Goal: Transaction & Acquisition: Subscribe to service/newsletter

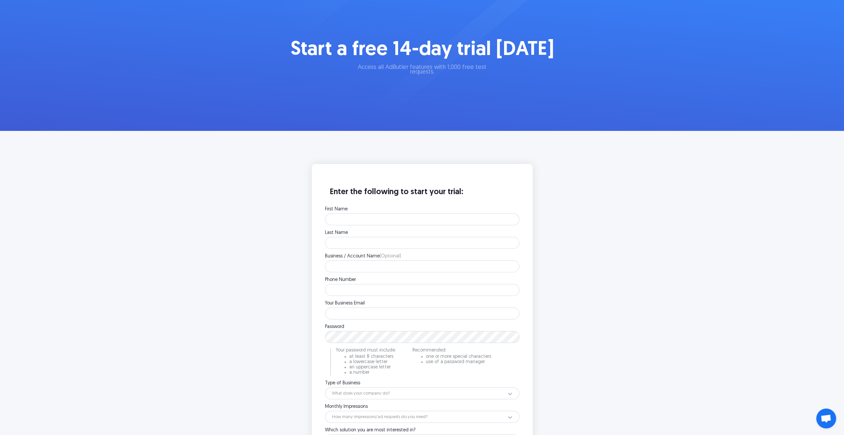
scroll to position [33, 0]
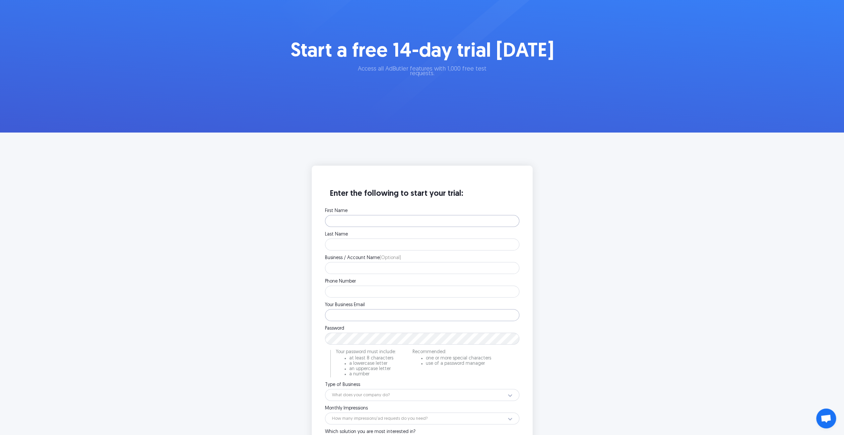
type input "prabhpreet+trial7@sparklit.com"
click at [384, 218] on input "First Name" at bounding box center [422, 221] width 194 height 12
type input "drhe"
click at [349, 246] on input "Last Name" at bounding box center [422, 245] width 194 height 12
type input "hwee"
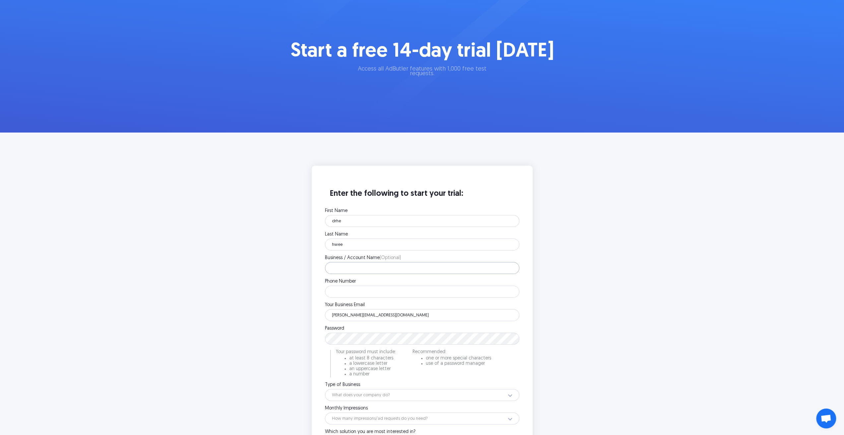
click at [345, 262] on div "Business / Account Name (Optional) Please enter your company name." at bounding box center [422, 265] width 194 height 18
click at [345, 266] on input "Business / Account Name (Optional)" at bounding box center [422, 268] width 194 height 12
type input "hrt"
click at [339, 286] on input "Phone Number" at bounding box center [422, 292] width 194 height 12
type input "5145686637"
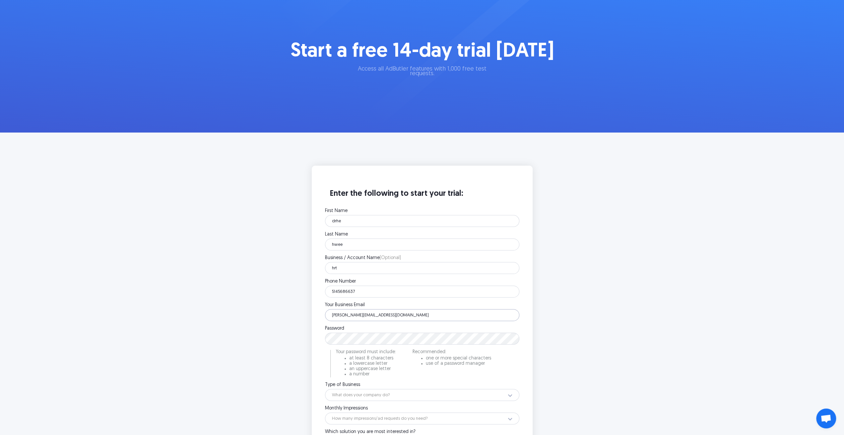
drag, startPoint x: 399, startPoint y: 317, endPoint x: 317, endPoint y: 318, distance: 82.2
click at [317, 318] on div "Enter the following to start your trial: First Name drhe Please enter your firs…" at bounding box center [422, 339] width 221 height 347
paste input "kohokof180@dextrago"
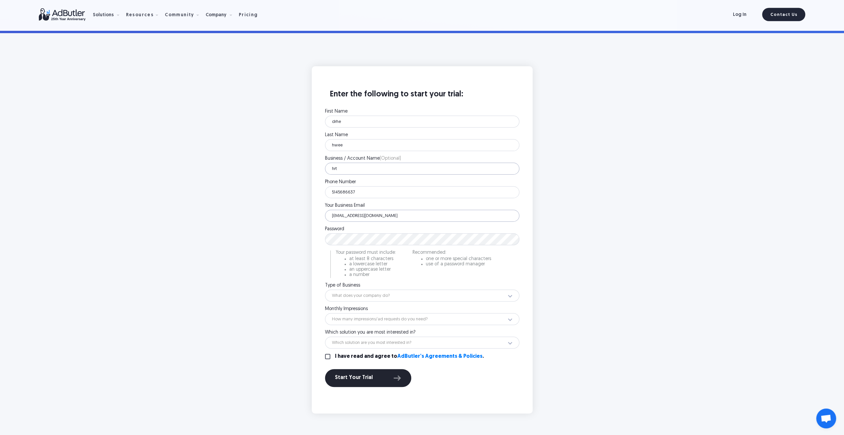
scroll to position [166, 0]
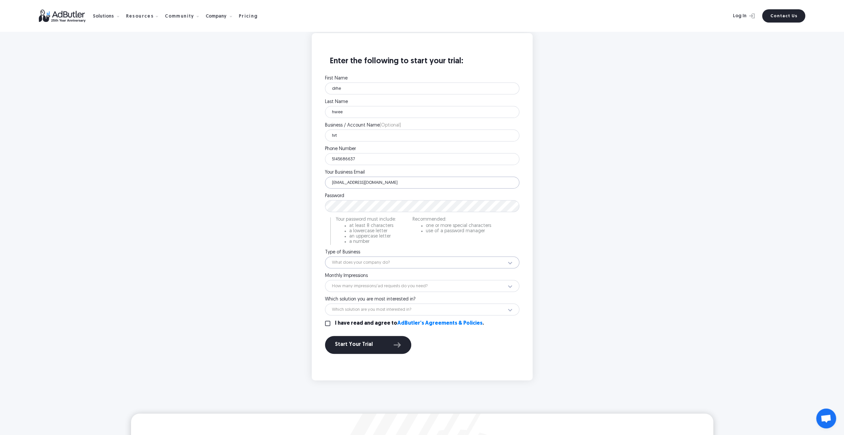
type input "kohokof180@dextrago.com"
click at [353, 260] on select "What does your company do? Ad Network Agency Advertiser Brand Publisher SSP DSP…" at bounding box center [422, 263] width 194 height 12
click at [308, 298] on div "Enter the following to start your trial: First Name drhe Please enter your firs…" at bounding box center [421, 206] width 265 height 347
click at [362, 348] on div "Start Your Trial" at bounding box center [368, 345] width 66 height 9
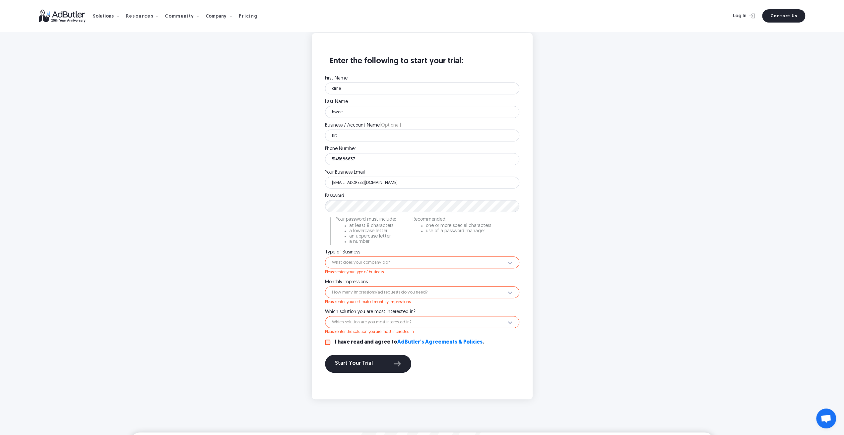
click at [328, 341] on input "I have read and agree to AdButler's Agreements & Policies ." at bounding box center [327, 342] width 5 height 5
checkbox input "true"
click at [372, 269] on div "Please enter your type of business" at bounding box center [422, 272] width 194 height 6
click at [373, 264] on select "What does your company do? Ad Network Agency Advertiser Brand Publisher SSP DSP…" at bounding box center [422, 263] width 194 height 12
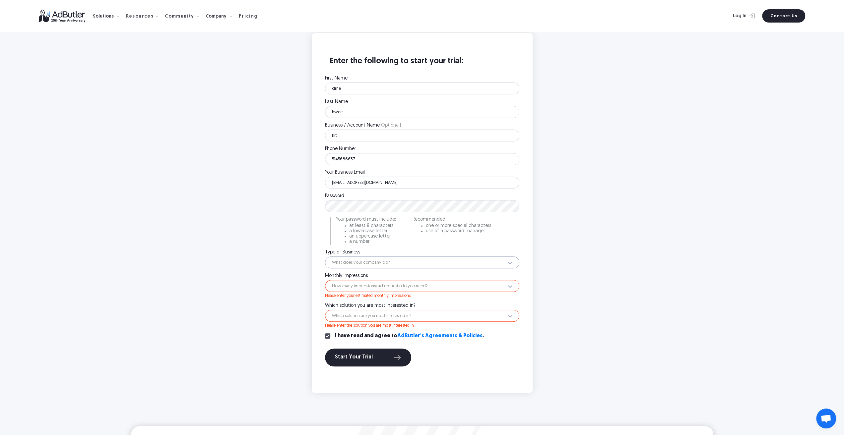
select select "2"
click at [325, 257] on select "What does your company do? Ad Network Agency Advertiser Brand Publisher SSP DSP…" at bounding box center [422, 263] width 194 height 12
click at [355, 284] on select "How many impressions/ad requests do you need? Less than 1 million 1 - 10 millio…" at bounding box center [422, 286] width 194 height 12
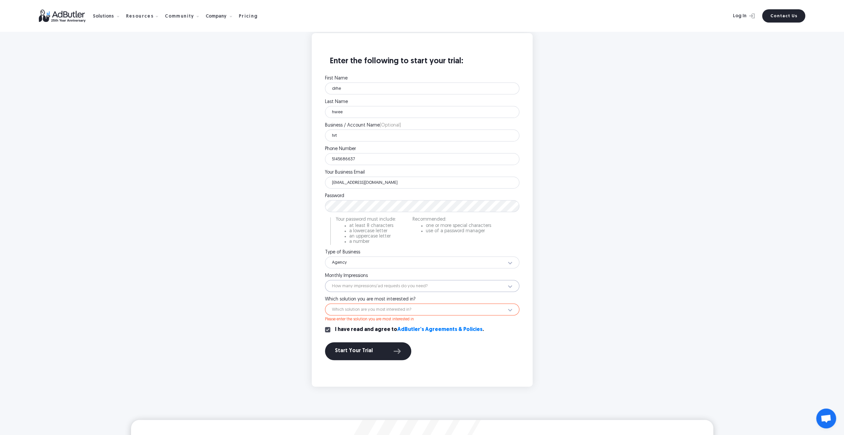
select select "12"
click at [325, 280] on select "How many impressions/ad requests do you need? Less than 1 million 1 - 10 millio…" at bounding box center [422, 286] width 194 height 12
click at [355, 313] on select "Which solution are you most interested in? Display Ad Server Supply-Side Progra…" at bounding box center [422, 310] width 194 height 12
select select "Display Ad Server"
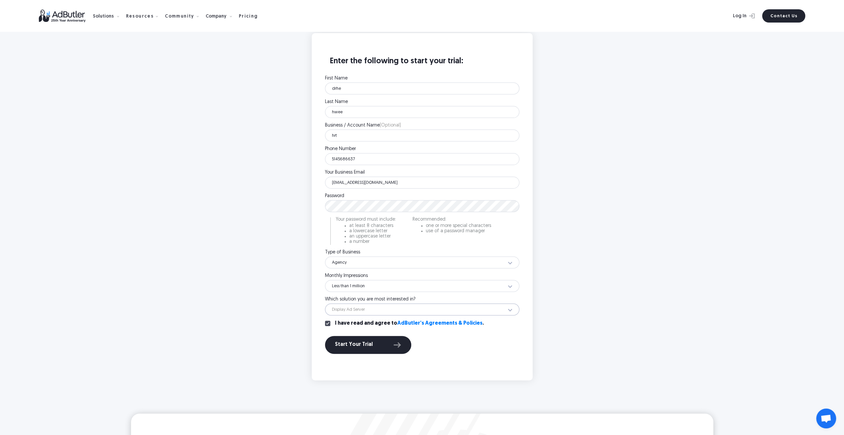
click at [325, 304] on select "Which solution are you most interested in? Display Ad Server Supply-Side Progra…" at bounding box center [422, 310] width 194 height 12
click at [354, 343] on div "Start Your Trial" at bounding box center [368, 345] width 66 height 9
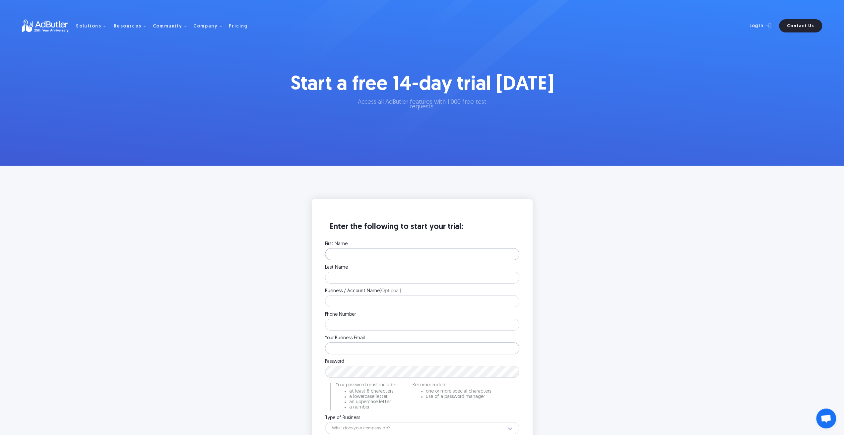
type input "[PERSON_NAME][EMAIL_ADDRESS][DOMAIN_NAME]"
click at [361, 259] on input "First Name" at bounding box center [422, 254] width 194 height 12
type input "zdx"
click at [359, 282] on input "Last Name" at bounding box center [422, 278] width 194 height 12
type input "xdbx"
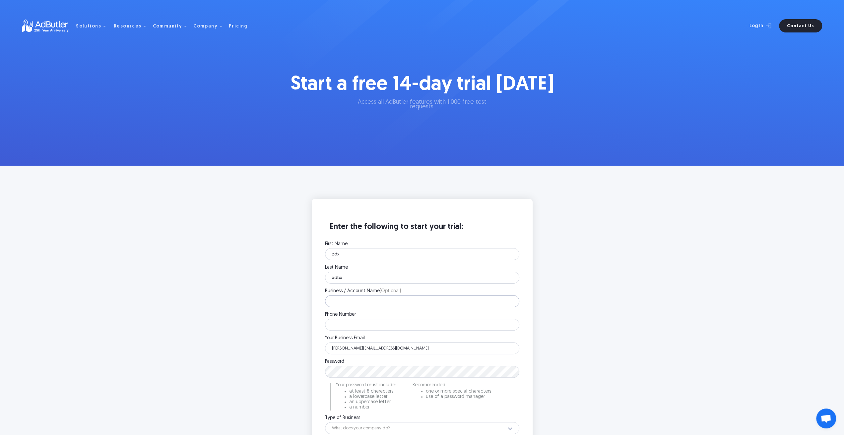
click at [355, 306] on input "Business / Account Name (Optional)" at bounding box center [422, 301] width 194 height 12
type input "xbdx"
click at [355, 321] on input "Phone Number" at bounding box center [422, 325] width 194 height 12
type input "5145686637"
drag, startPoint x: 409, startPoint y: 348, endPoint x: 304, endPoint y: 350, distance: 104.8
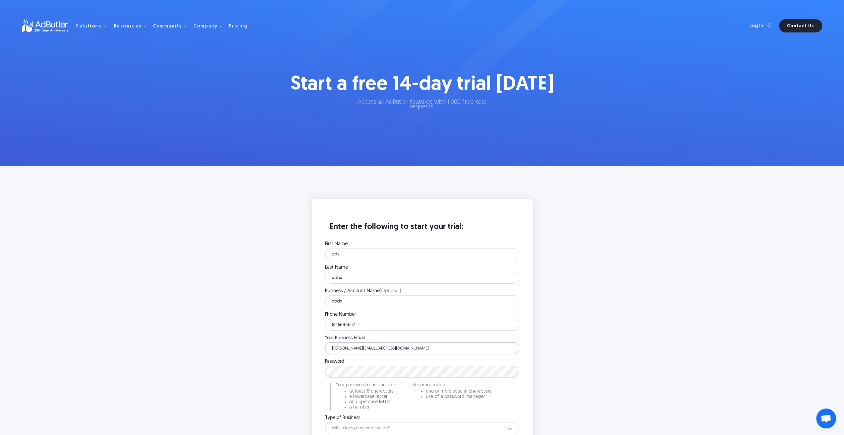
click at [304, 350] on div "Enter the following to start your trial: First Name zdx Please enter your first…" at bounding box center [421, 372] width 265 height 347
paste input "boen.braison@doodrops.org"
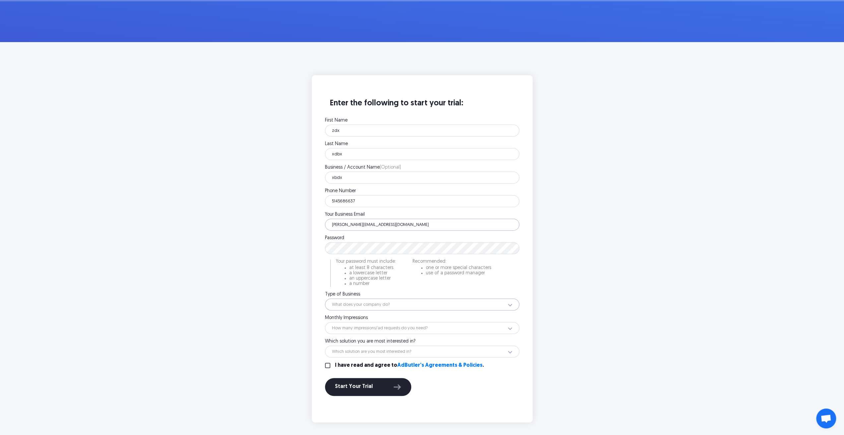
scroll to position [133, 0]
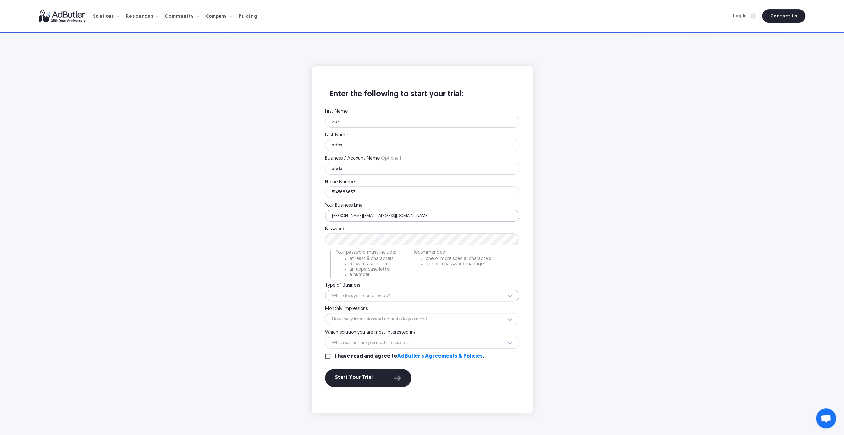
type input "[PERSON_NAME][EMAIL_ADDRESS][DOMAIN_NAME]"
click at [350, 294] on select "What does your company do? Ad Network Agency Advertiser Brand Publisher SSP DSP…" at bounding box center [422, 296] width 194 height 12
select select "1"
click at [325, 290] on select "What does your company do? Ad Network Agency Advertiser Brand Publisher SSP DSP…" at bounding box center [422, 296] width 194 height 12
click at [356, 321] on select "How many impressions/ad requests do you need? Less than 1 million 1 - 10 millio…" at bounding box center [422, 319] width 194 height 12
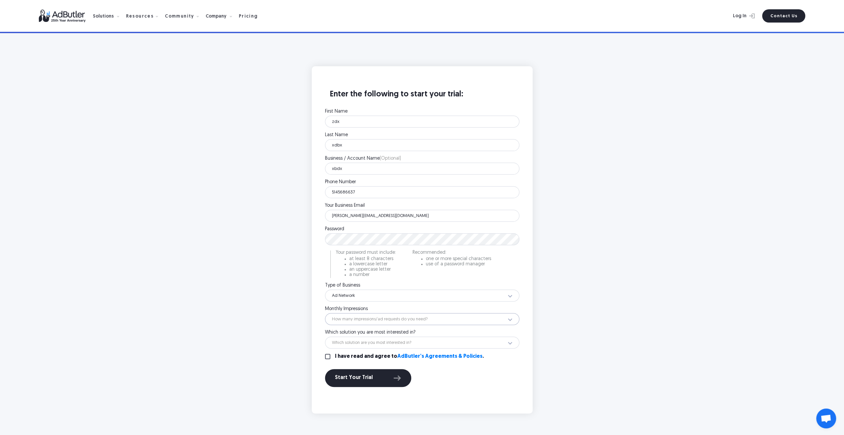
select select "12"
click at [325, 313] on select "How many impressions/ad requests do you need? Less than 1 million 1 - 10 millio…" at bounding box center [422, 319] width 194 height 12
drag, startPoint x: 355, startPoint y: 342, endPoint x: 356, endPoint y: 348, distance: 7.0
click at [355, 342] on select "Which solution are you most interested in? Display Ad Server Supply-Side Progra…" at bounding box center [422, 343] width 194 height 12
select select "Retail Media"
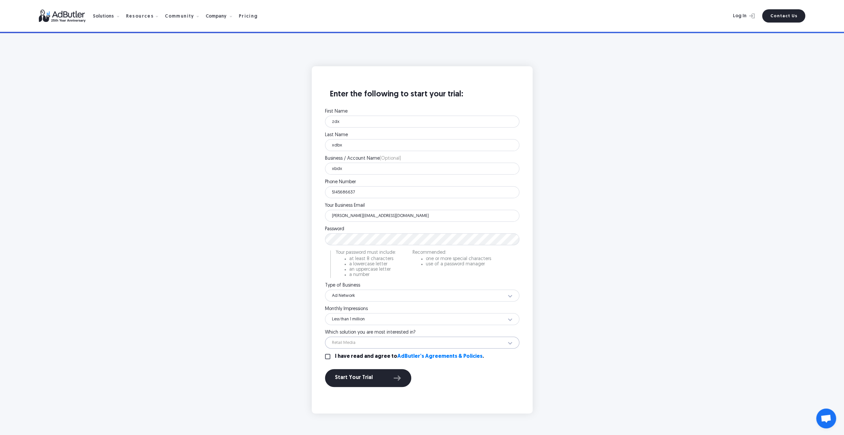
click at [325, 337] on select "Which solution are you most interested in? Display Ad Server Supply-Side Progra…" at bounding box center [422, 343] width 194 height 12
click at [328, 359] on input "I have read and agree to AdButler's Agreements & Policies ." at bounding box center [327, 356] width 5 height 5
checkbox input "true"
click at [362, 376] on div "Start Your Trial" at bounding box center [368, 378] width 66 height 9
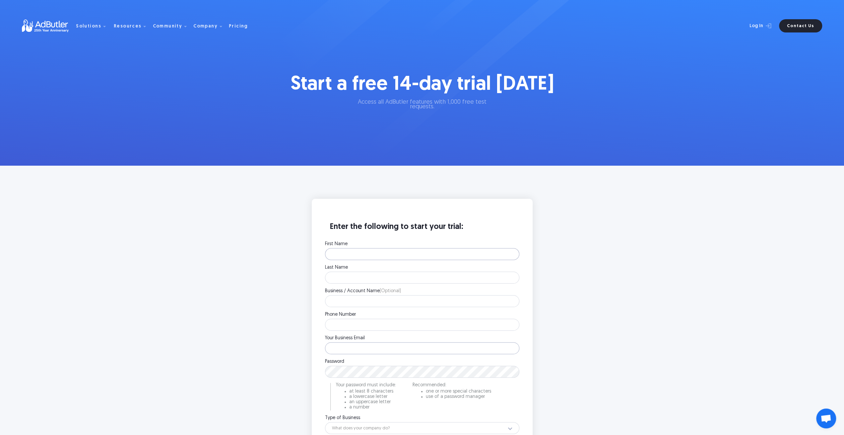
type input "[PERSON_NAME][EMAIL_ADDRESS][DOMAIN_NAME]"
click at [367, 256] on input "First Name" at bounding box center [422, 254] width 194 height 12
type input "drhdr"
click at [342, 279] on input "Last Name" at bounding box center [422, 278] width 194 height 12
type input "herd"
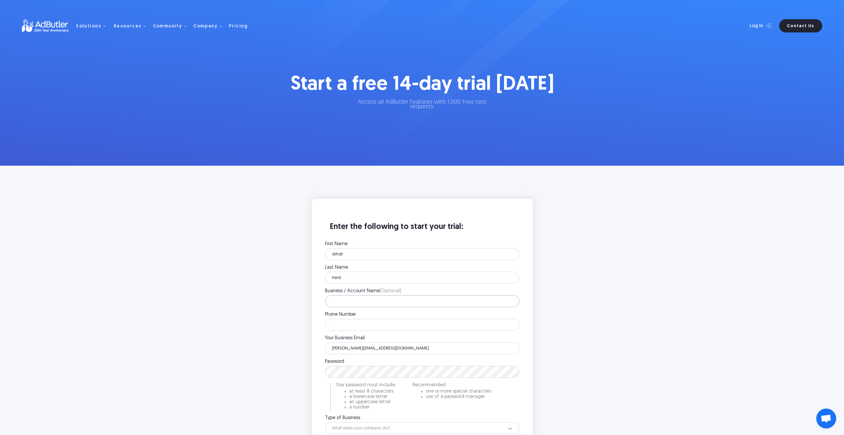
click at [348, 301] on input "Business / Account Name (Optional)" at bounding box center [422, 301] width 194 height 12
type input "shrsdhr"
click at [350, 325] on input "Phone Number" at bounding box center [422, 325] width 194 height 12
type input "5145686637"
drag, startPoint x: 399, startPoint y: 350, endPoint x: 324, endPoint y: 351, distance: 74.6
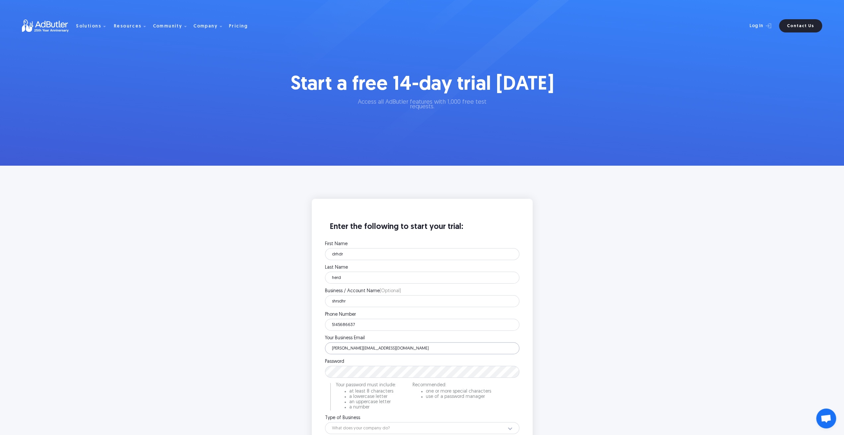
click at [324, 351] on div "Enter the following to start your trial: First Name drhdr Please enter your fir…" at bounding box center [422, 373] width 208 height 334
click at [385, 353] on input "prabhpreet+trial7@sparklit.com" at bounding box center [422, 349] width 194 height 12
drag, startPoint x: 404, startPoint y: 350, endPoint x: 320, endPoint y: 350, distance: 83.9
click at [320, 350] on div "Enter the following to start your trial: First Name drhdr Please enter your fir…" at bounding box center [422, 373] width 208 height 334
paste input "kohokof180@dextrago"
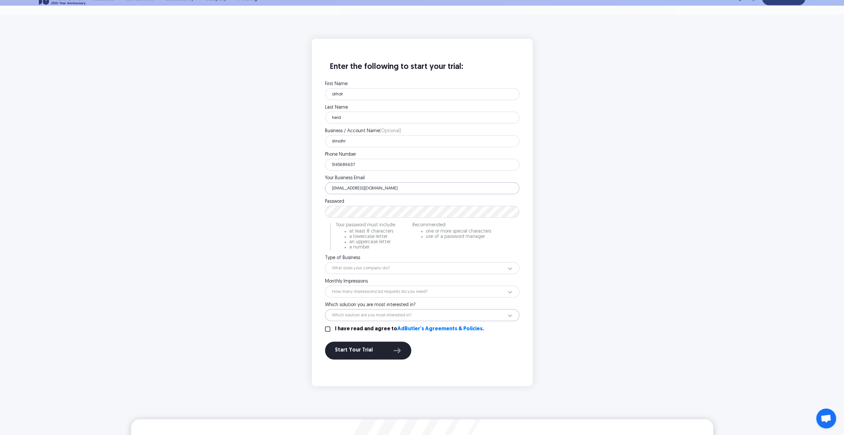
scroll to position [166, 0]
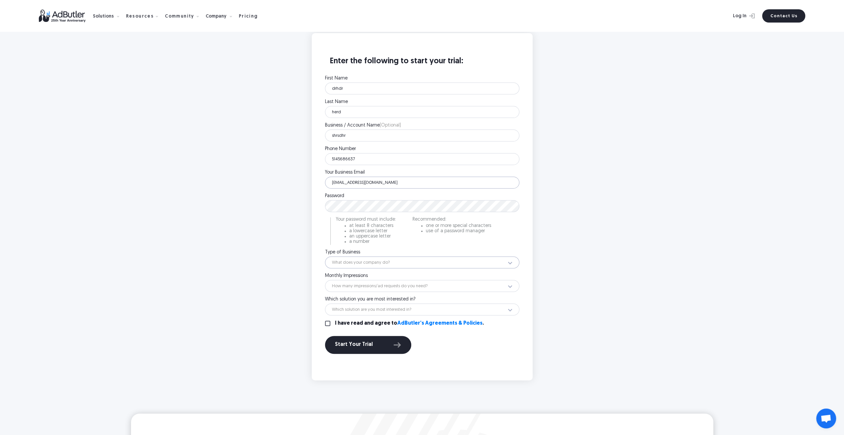
type input "[EMAIL_ADDRESS][DOMAIN_NAME]"
click at [353, 262] on select "What does your company do? Ad Network Agency Advertiser Brand Publisher SSP DSP…" at bounding box center [422, 263] width 194 height 12
select select "3"
click at [325, 257] on select "What does your company do? Ad Network Agency Advertiser Brand Publisher SSP DSP…" at bounding box center [422, 263] width 194 height 12
click at [356, 286] on select "How many impressions/ad requests do you need? Less than 1 million 1 - 10 millio…" at bounding box center [422, 286] width 194 height 12
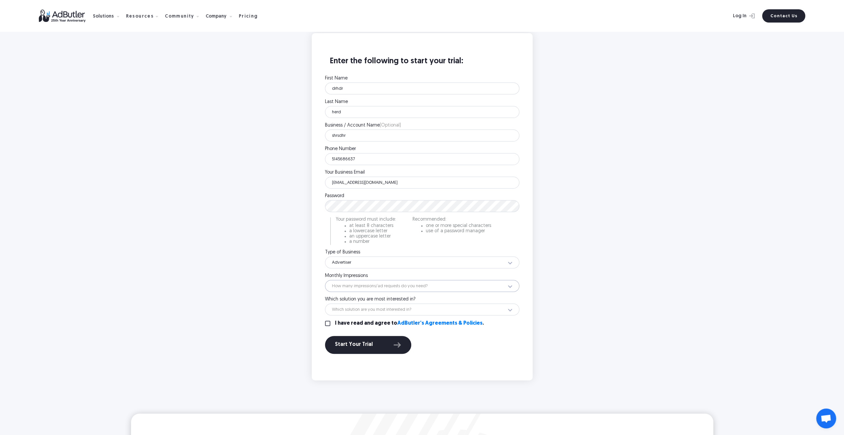
select select "12"
click at [325, 280] on select "How many impressions/ad requests do you need? Less than 1 million 1 - 10 millio…" at bounding box center [422, 286] width 194 height 12
drag, startPoint x: 357, startPoint y: 310, endPoint x: 358, endPoint y: 315, distance: 4.4
click at [357, 310] on select "Which solution are you most interested in? Display Ad Server Supply-Side Progra…" at bounding box center [422, 310] width 194 height 12
select select "Supply-Side Programmatic"
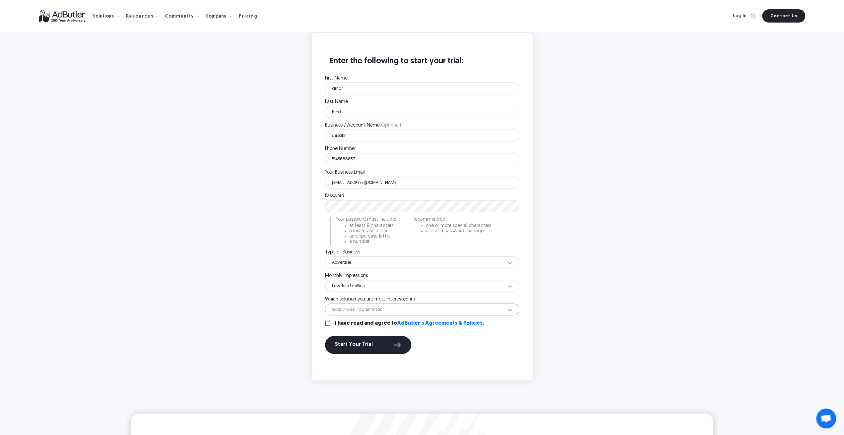
click at [325, 304] on select "Which solution are you most interested in? Display Ad Server Supply-Side Progra…" at bounding box center [422, 310] width 194 height 12
click at [337, 329] on div "First Name drhdr Please enter your first name. Last Name herd Please enter your…" at bounding box center [422, 217] width 194 height 283
click at [337, 325] on label "I have read and agree to AdButler's Agreements & Policies ." at bounding box center [409, 323] width 149 height 5
click at [330, 325] on input "I have read and agree to AdButler's Agreements & Policies ." at bounding box center [327, 323] width 5 height 5
checkbox input "true"
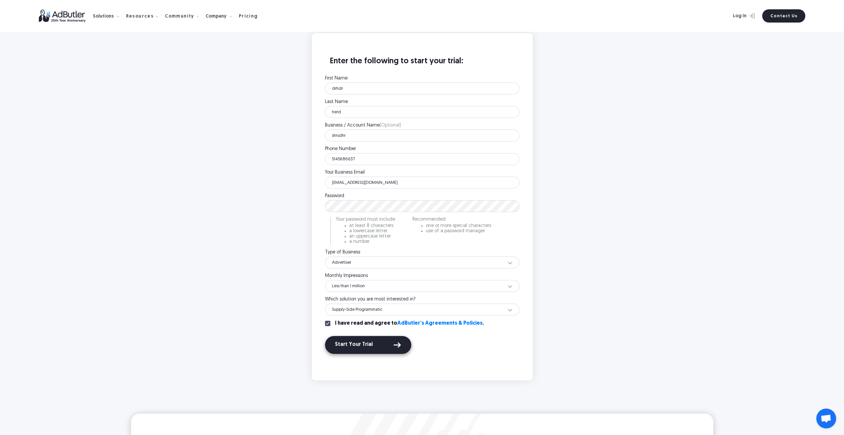
click at [353, 345] on div "Start Your Trial" at bounding box center [368, 345] width 66 height 9
